Goal: Complete application form: Complete application form

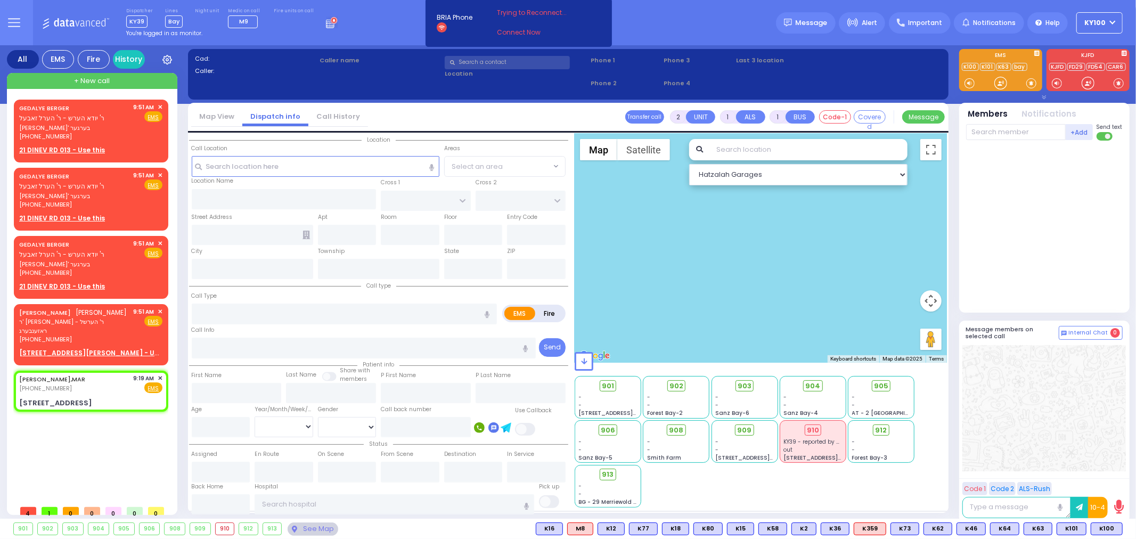
select select
radio input "true"
select select
type input "09:19"
select select "Hatzalah Garages"
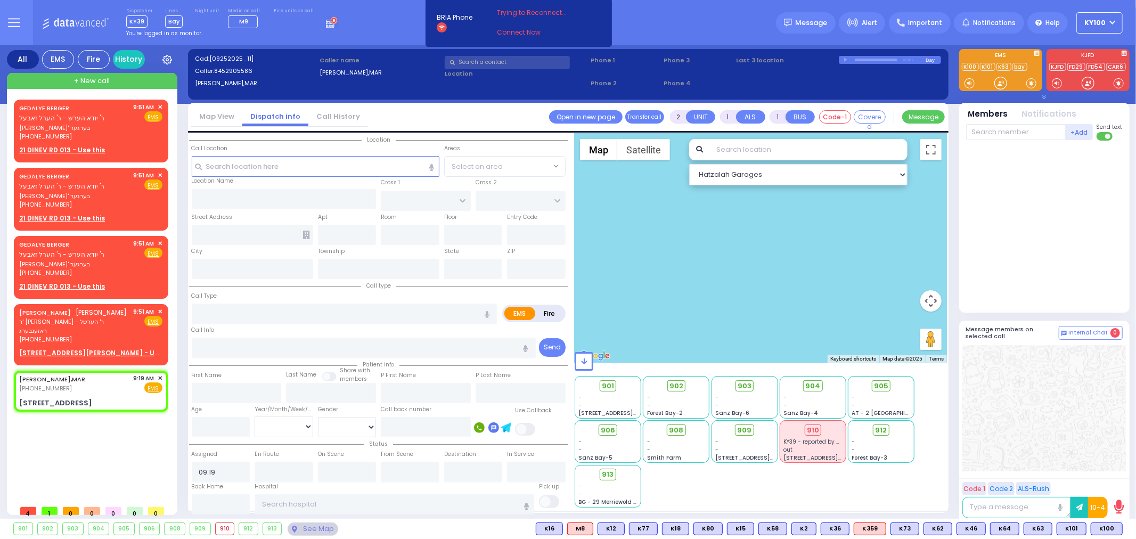
type input "[STREET_ADDRESS]"
type input "MONROE"
type input "[US_STATE]"
type input "10950"
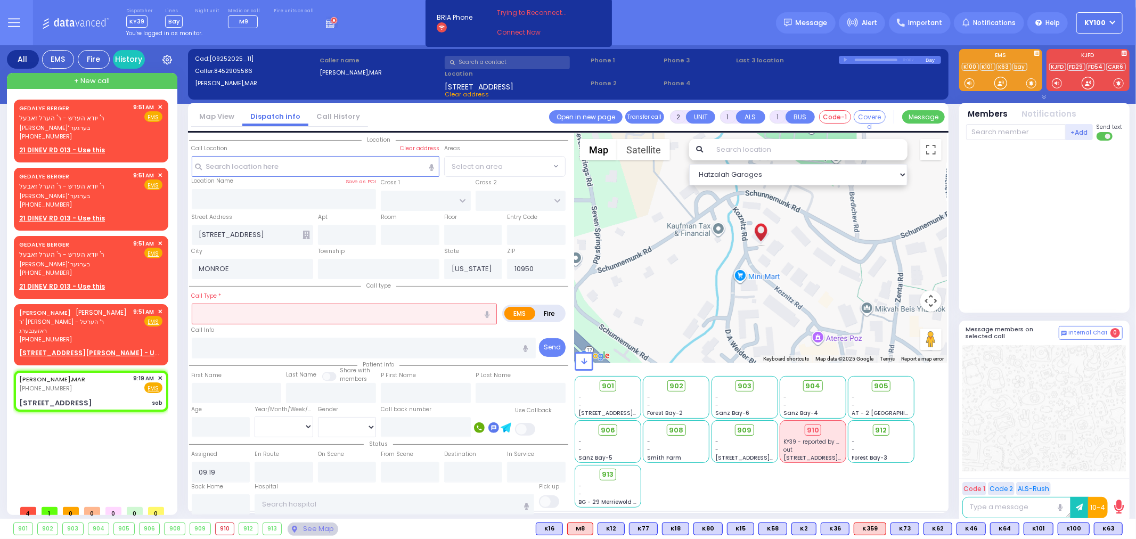
select select
type input "sob"
radio input "true"
select select
select select "Hatzalah Garages"
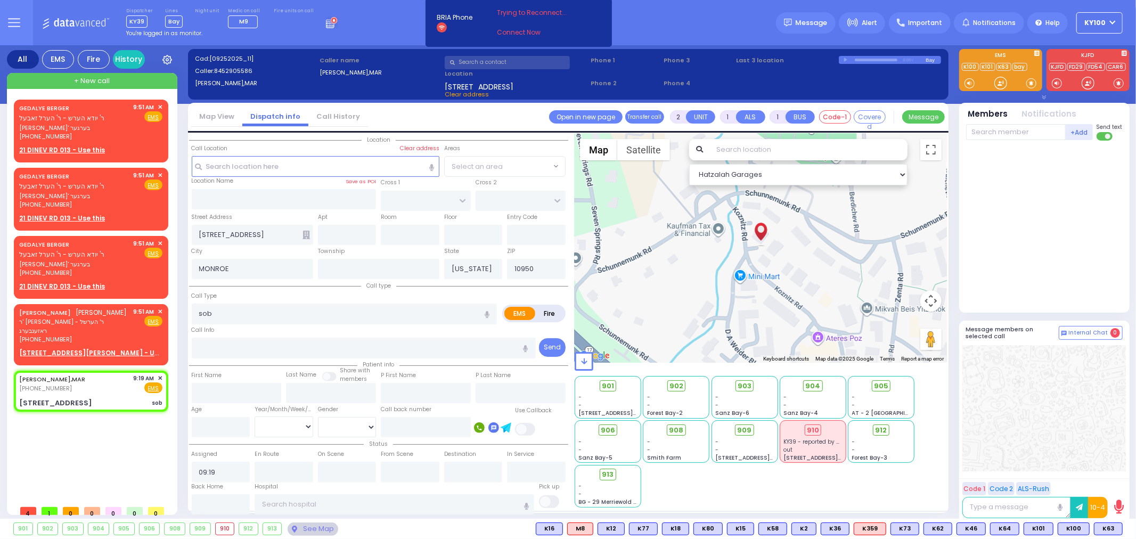
select select
radio input "true"
select select
type input "09:52"
select select "Hatzalah Garages"
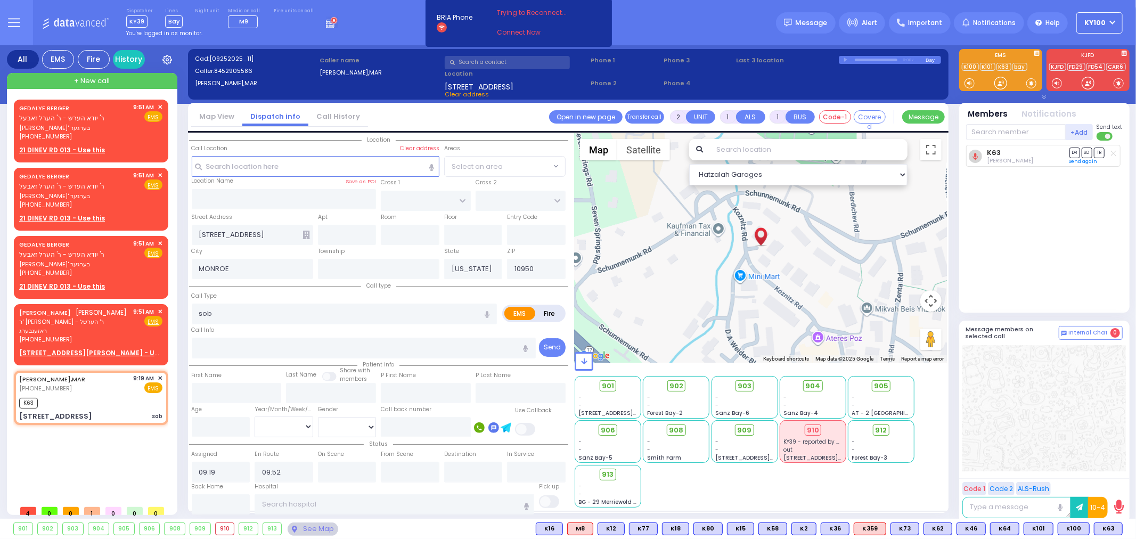
select select
radio input "true"
select select
select select "Hatzalah Garages"
select select
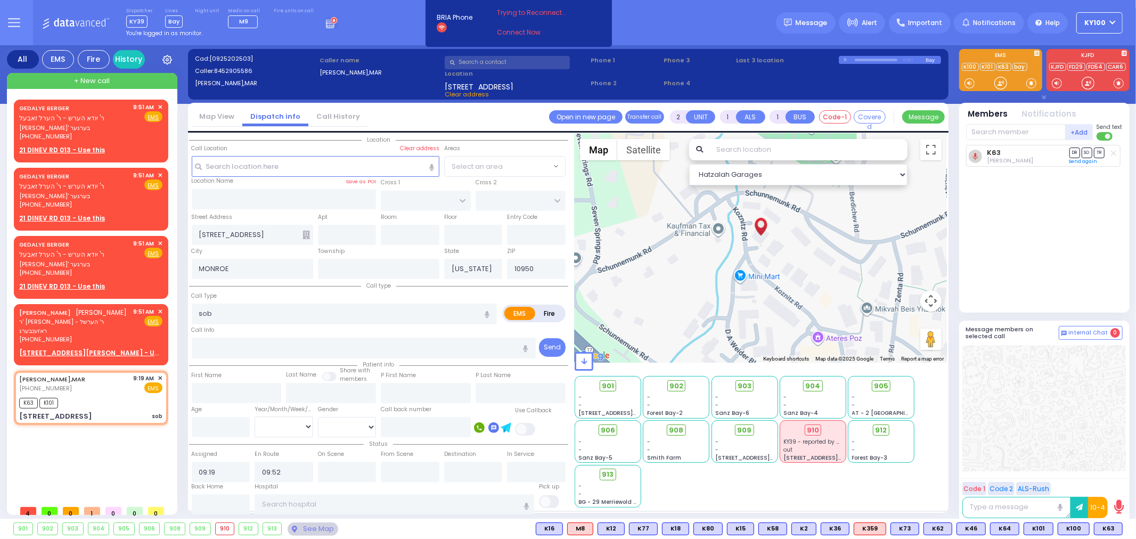
radio input "true"
select select
select select "Hatzalah Garages"
select select
radio input "true"
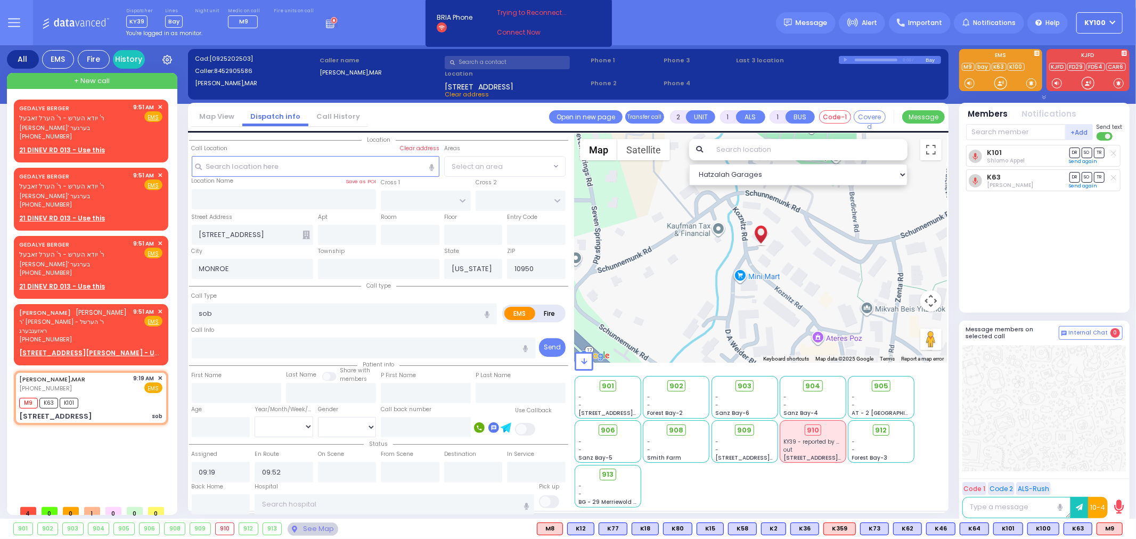
select select
select select "Hatzalah Garages"
select select
radio input "true"
select select
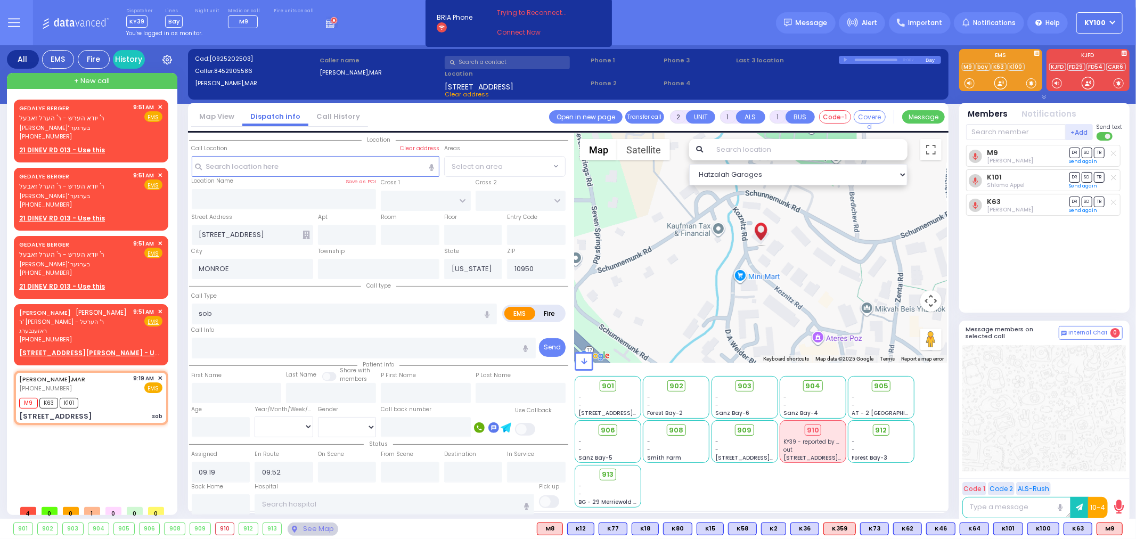
select select "Hatzalah Garages"
